Goal: Information Seeking & Learning: Learn about a topic

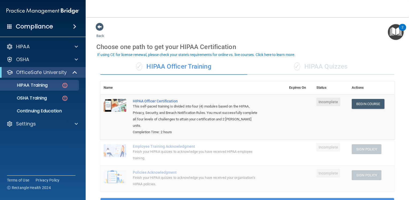
scroll to position [27, 0]
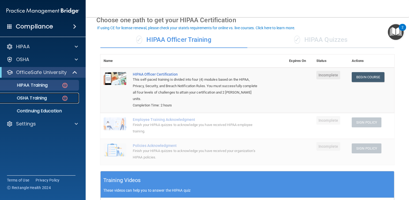
click at [53, 99] on div "OSHA Training" at bounding box center [39, 97] width 73 height 5
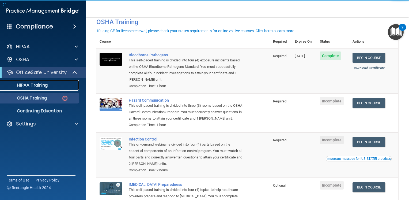
click at [48, 87] on div "HIPAA Training" at bounding box center [39, 84] width 73 height 5
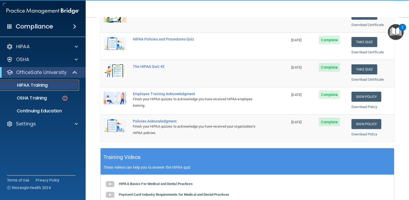
scroll to position [107, 0]
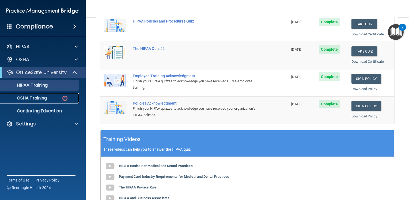
click at [34, 97] on p "OSHA Training" at bounding box center [24, 97] width 43 height 5
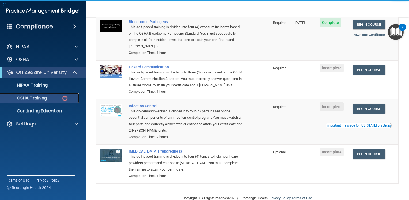
scroll to position [25, 0]
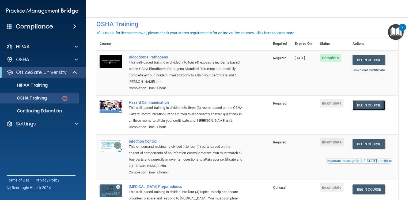
click at [364, 104] on link "Begin Course" at bounding box center [368, 105] width 33 height 10
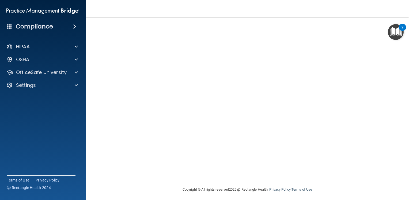
scroll to position [41, 0]
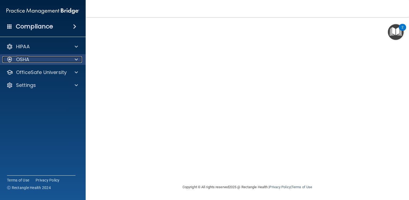
click at [61, 58] on div "OSHA" at bounding box center [35, 59] width 66 height 6
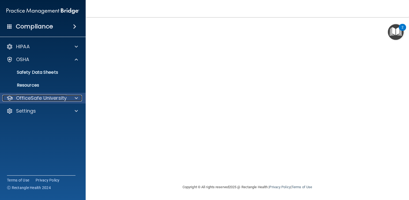
click at [52, 99] on p "OfficeSafe University" at bounding box center [41, 98] width 51 height 6
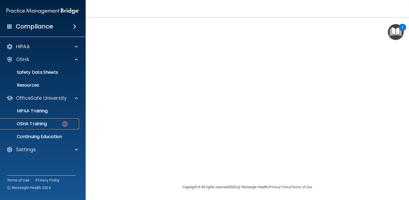
click at [53, 124] on div "OSHA Training" at bounding box center [39, 123] width 73 height 5
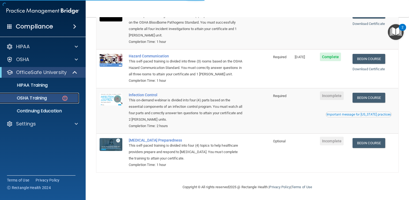
scroll to position [78, 0]
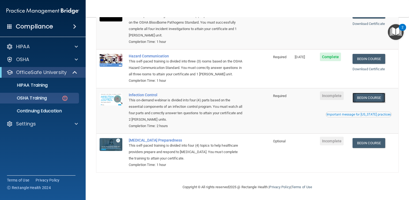
click at [374, 98] on link "Begin Course" at bounding box center [368, 98] width 33 height 10
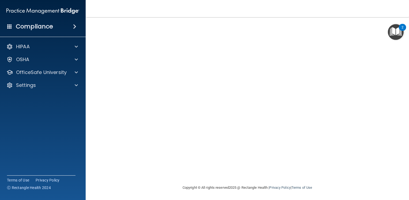
scroll to position [29, 0]
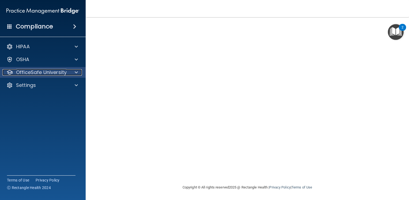
click at [48, 73] on p "OfficeSafe University" at bounding box center [41, 72] width 51 height 6
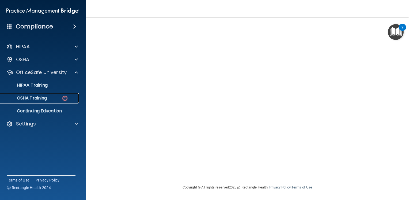
click at [57, 100] on div "OSHA Training" at bounding box center [39, 97] width 73 height 5
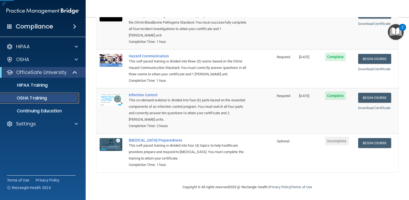
scroll to position [63, 0]
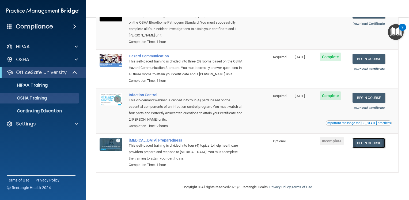
click at [378, 140] on link "Begin Course" at bounding box center [368, 143] width 33 height 10
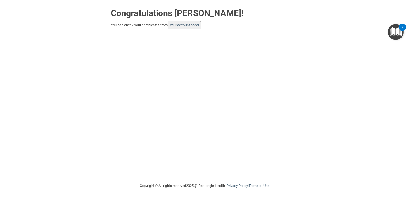
click at [189, 27] on button "your account page!" at bounding box center [184, 25] width 33 height 8
click at [191, 25] on link "your account page!" at bounding box center [184, 25] width 29 height 4
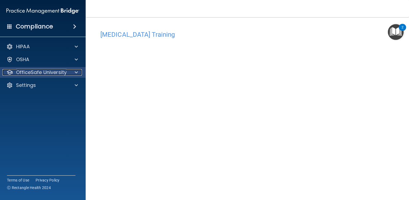
click at [50, 71] on p "OfficeSafe University" at bounding box center [41, 72] width 51 height 6
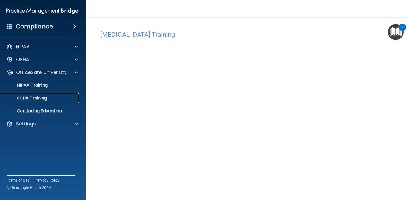
click at [43, 98] on p "OSHA Training" at bounding box center [24, 97] width 43 height 5
